Goal: Transaction & Acquisition: Purchase product/service

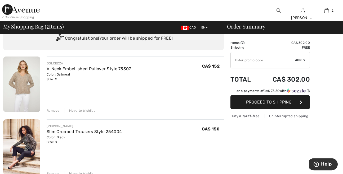
scroll to position [56, 0]
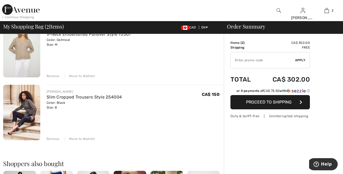
click at [266, 102] on span "Proceed to Shipping" at bounding box center [269, 102] width 46 height 5
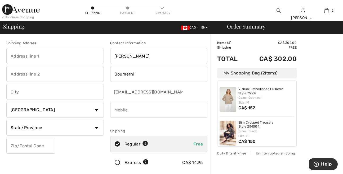
click at [23, 56] on input "text" at bounding box center [54, 56] width 97 height 16
type input "5685, Rue Joseph Dufresne"
click at [20, 93] on input "text" at bounding box center [54, 92] width 97 height 16
type input "Montreal Nord"
click at [6, 120] on select "State/Province Alberta British Columbia Manitoba New Brunswick Newfoundland and…" at bounding box center [54, 128] width 97 height 16
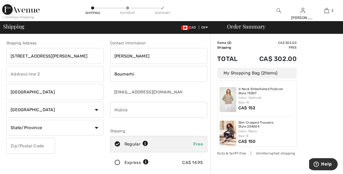
select select "QC"
click option "Quebec" at bounding box center [0, 0] width 0 height 0
click at [30, 146] on input "text" at bounding box center [30, 146] width 49 height 16
type input "H1G1E3"
click at [120, 111] on input "phone" at bounding box center [158, 110] width 97 height 16
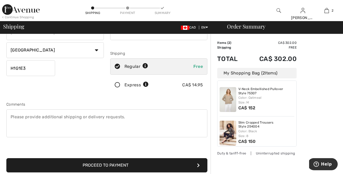
scroll to position [83, 0]
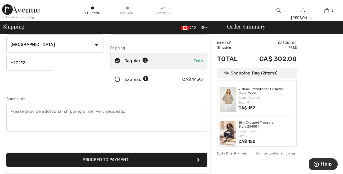
type input "5149418158"
click at [95, 159] on button "Proceed to Payment" at bounding box center [106, 160] width 201 height 14
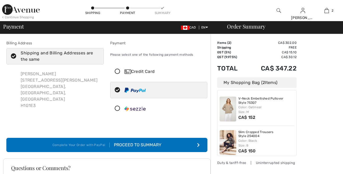
checkbox input "true"
click at [117, 70] on icon at bounding box center [117, 72] width 14 height 6
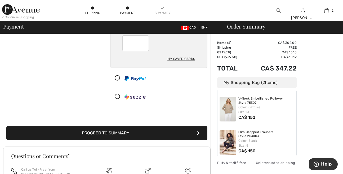
scroll to position [83, 0]
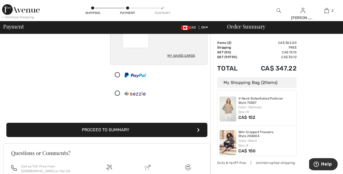
click at [92, 131] on button "Proceed to Summary" at bounding box center [106, 130] width 201 height 14
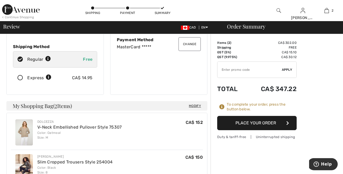
scroll to position [83, 0]
click at [272, 122] on button "Place Your Order" at bounding box center [256, 123] width 79 height 14
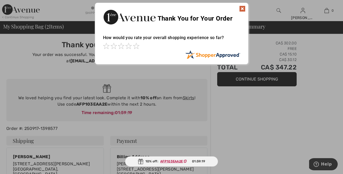
click at [242, 8] on img at bounding box center [242, 9] width 6 height 6
